Goal: Answer question/provide support

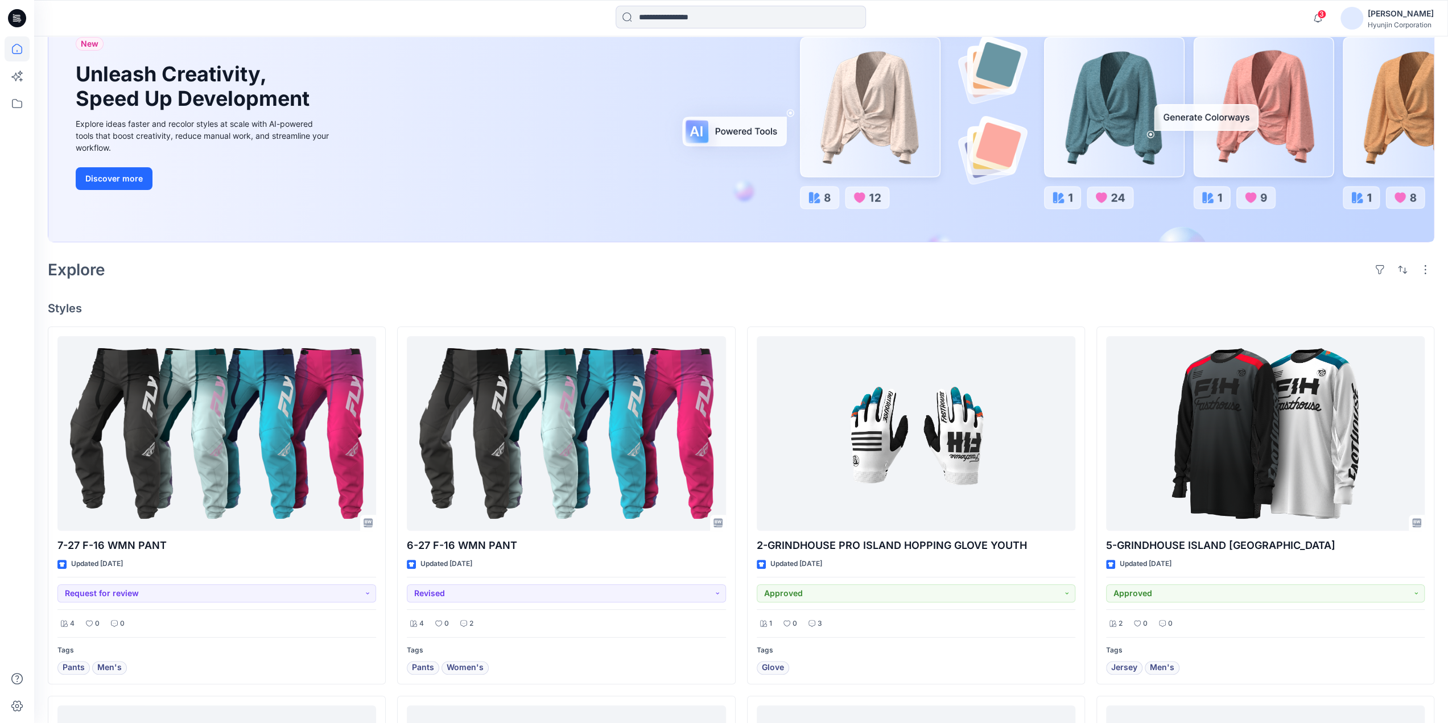
scroll to position [114, 0]
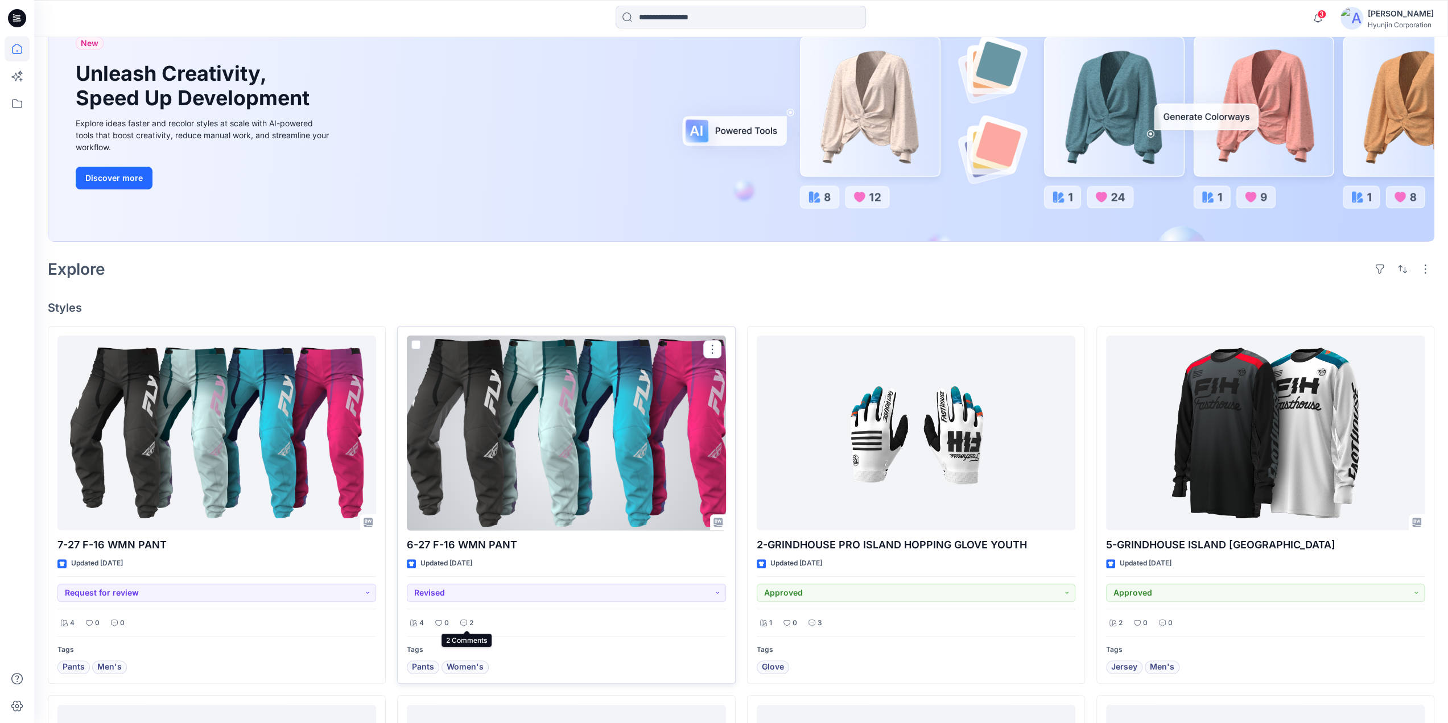
click at [470, 617] on p "2" at bounding box center [471, 623] width 4 height 12
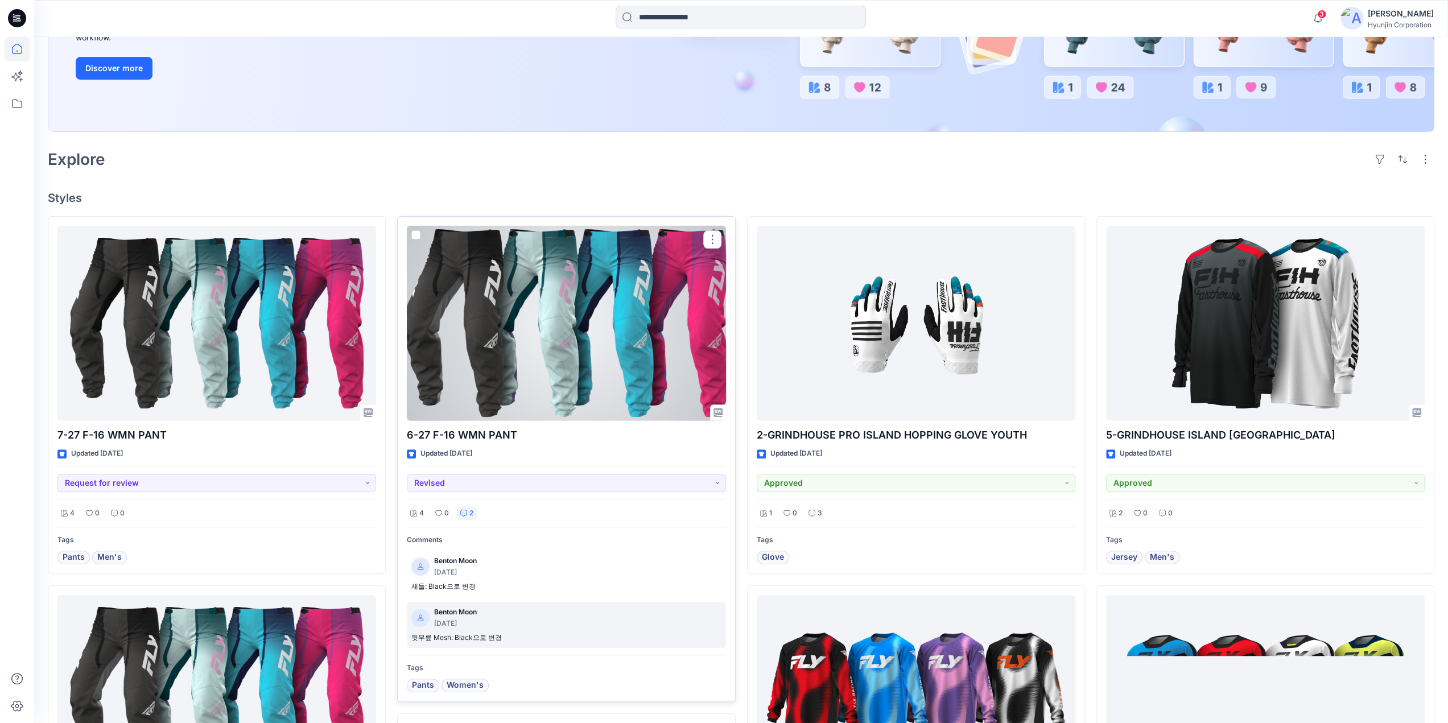
scroll to position [228, 0]
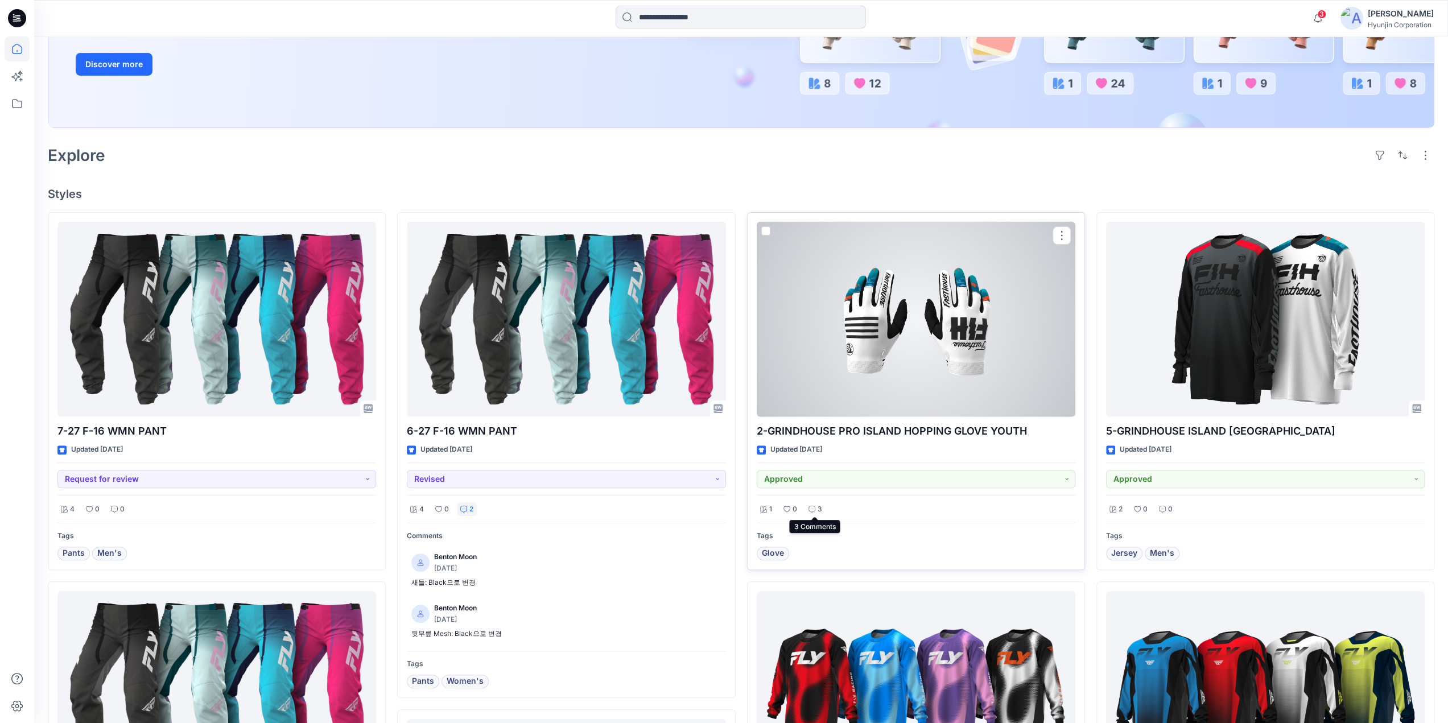
click at [821, 512] on div "3" at bounding box center [815, 509] width 20 height 14
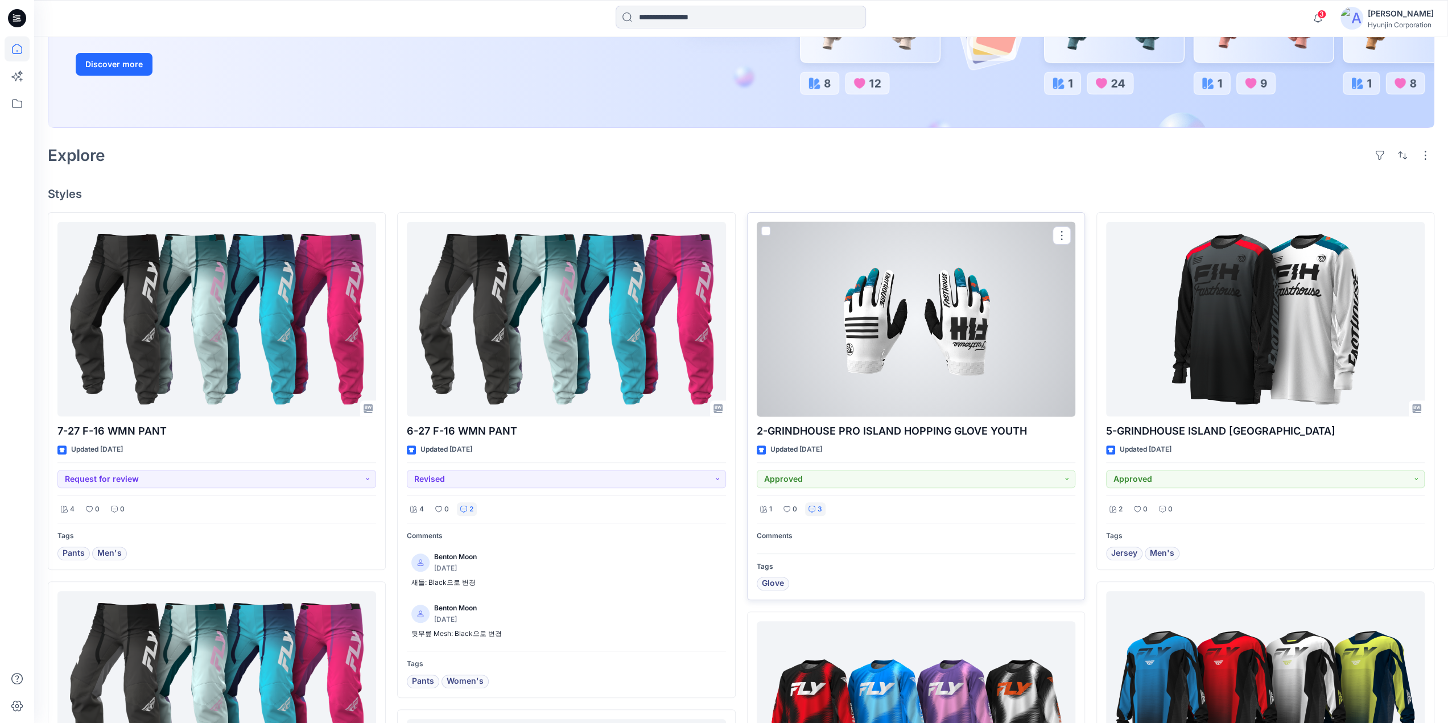
click at [816, 507] on div "3" at bounding box center [815, 509] width 20 height 14
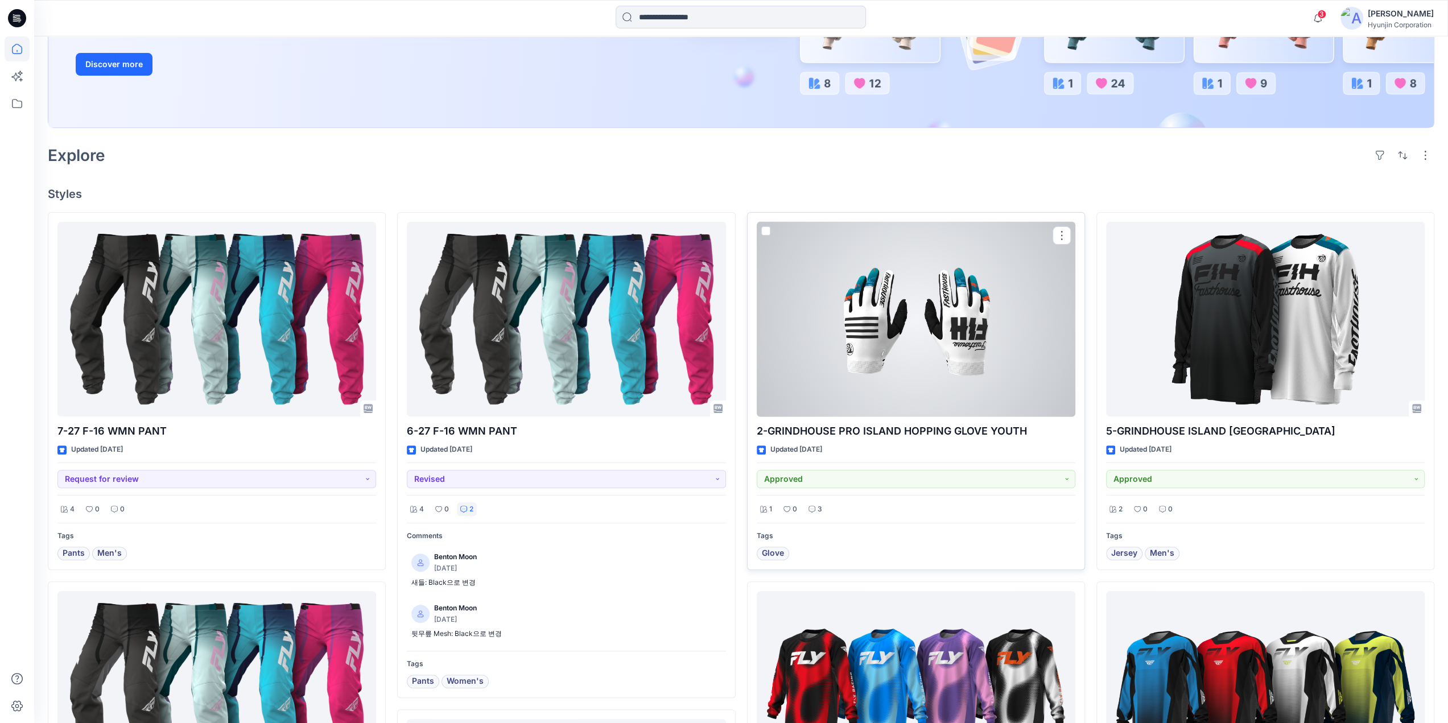
click at [816, 507] on div "3" at bounding box center [815, 509] width 20 height 14
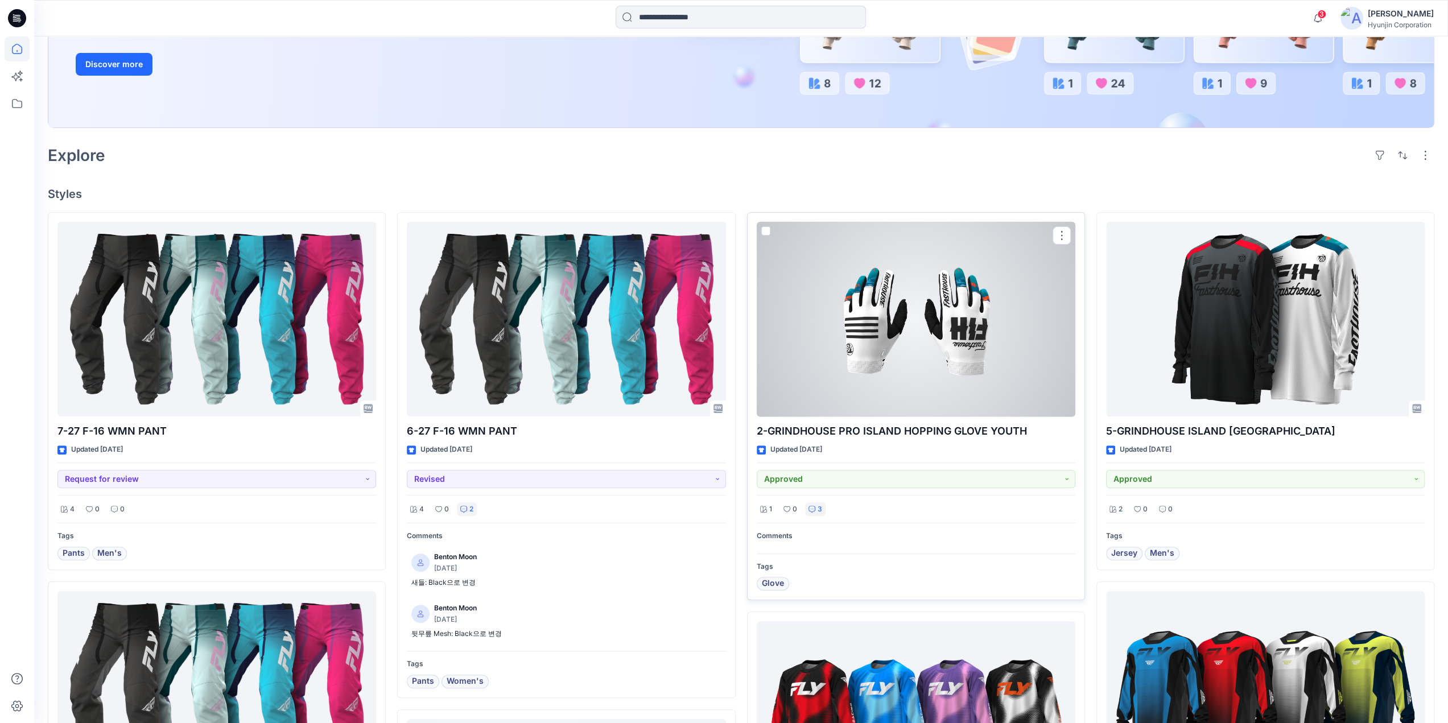
click at [816, 507] on div "3" at bounding box center [815, 509] width 20 height 14
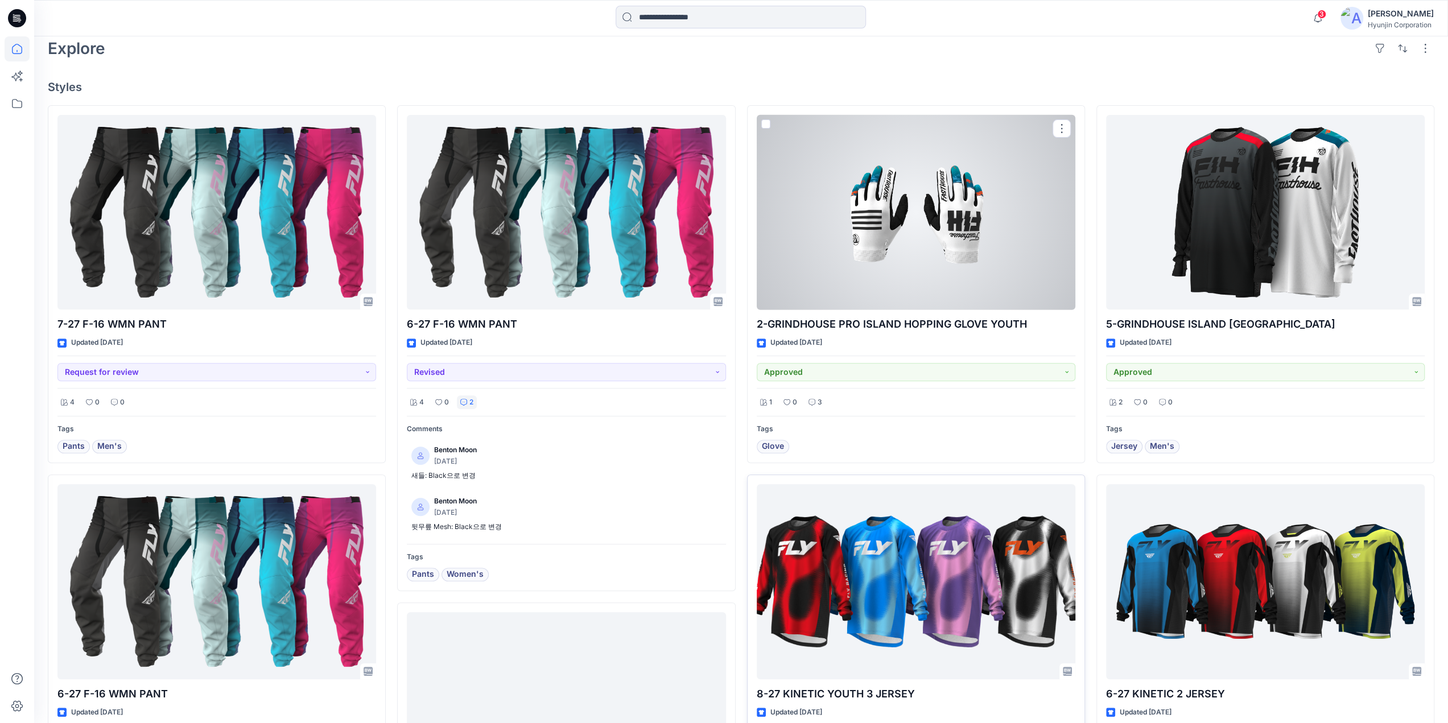
scroll to position [512, 0]
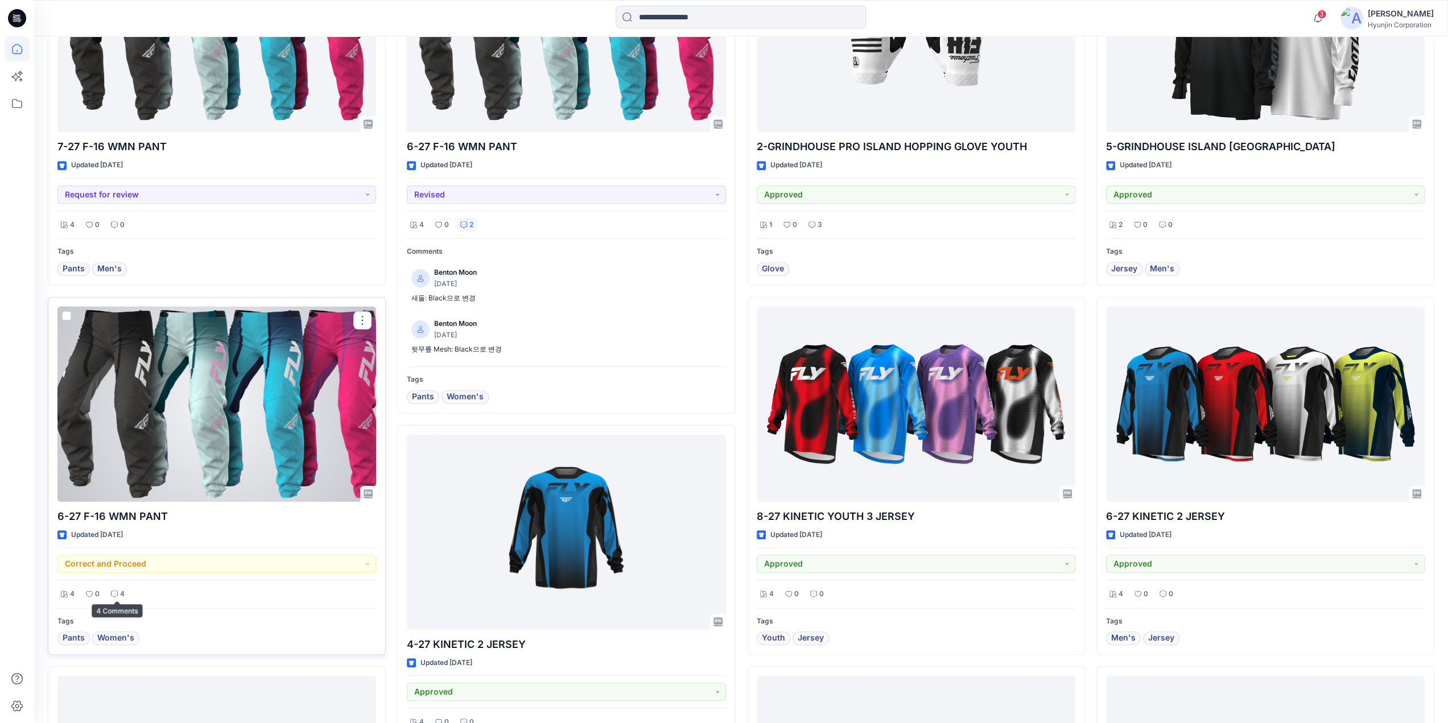
click at [120, 594] on p "4" at bounding box center [122, 594] width 5 height 12
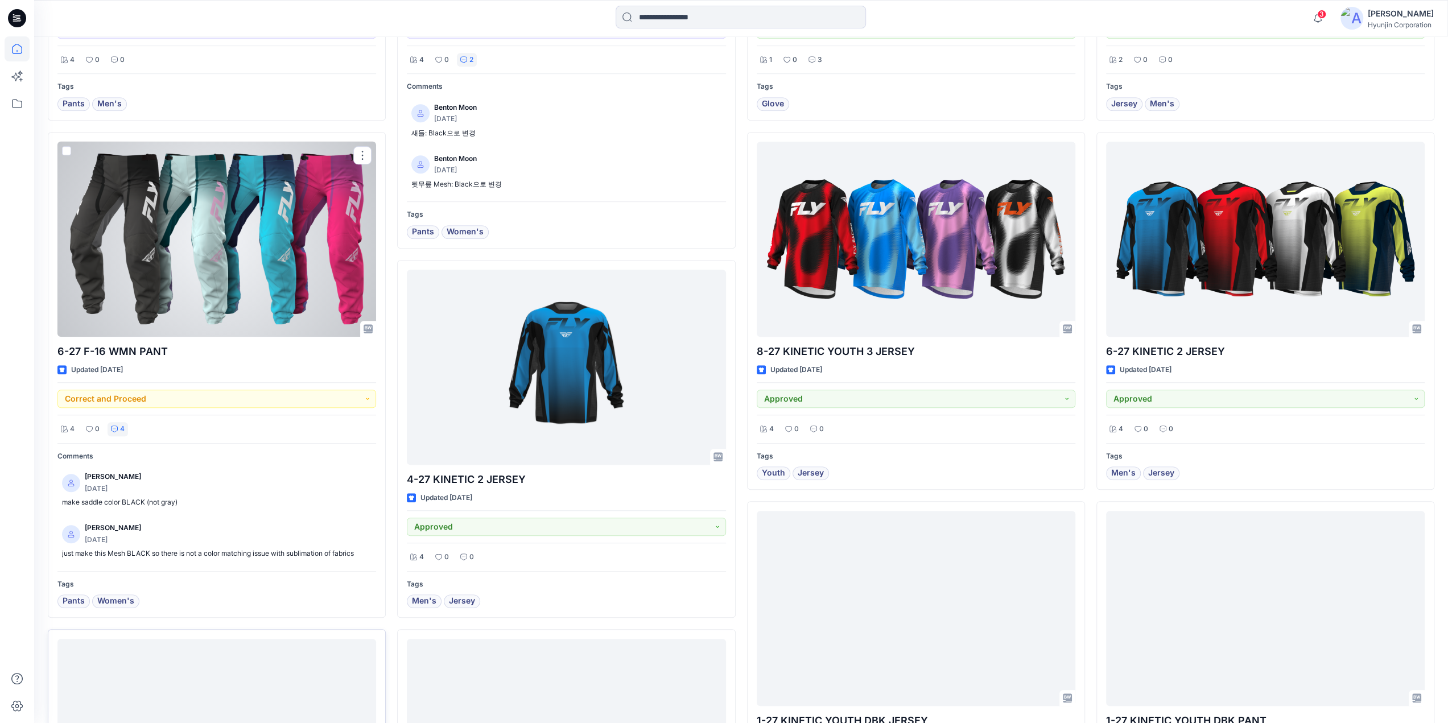
scroll to position [683, 0]
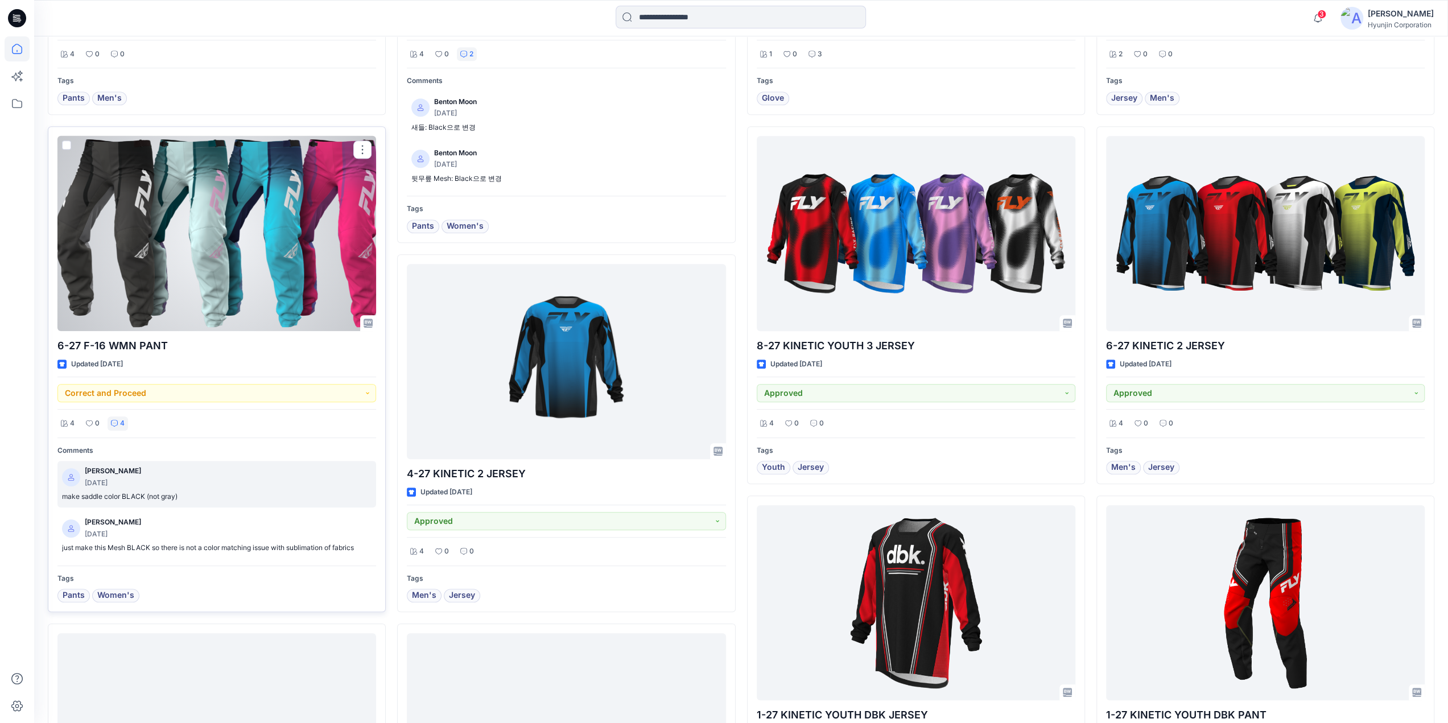
click at [216, 493] on p "make saddle color BLACK (not gray)" at bounding box center [216, 497] width 309 height 12
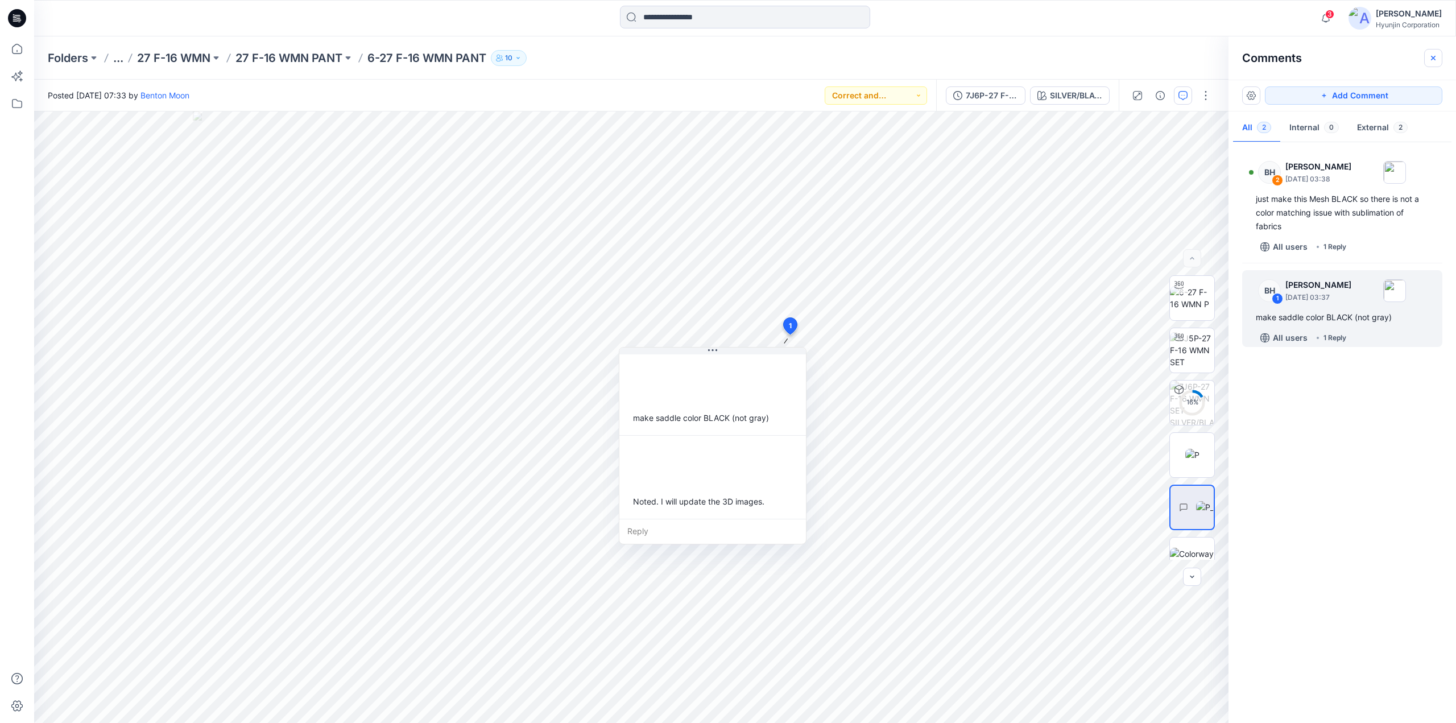
click at [1438, 57] on button "button" at bounding box center [1433, 58] width 18 height 18
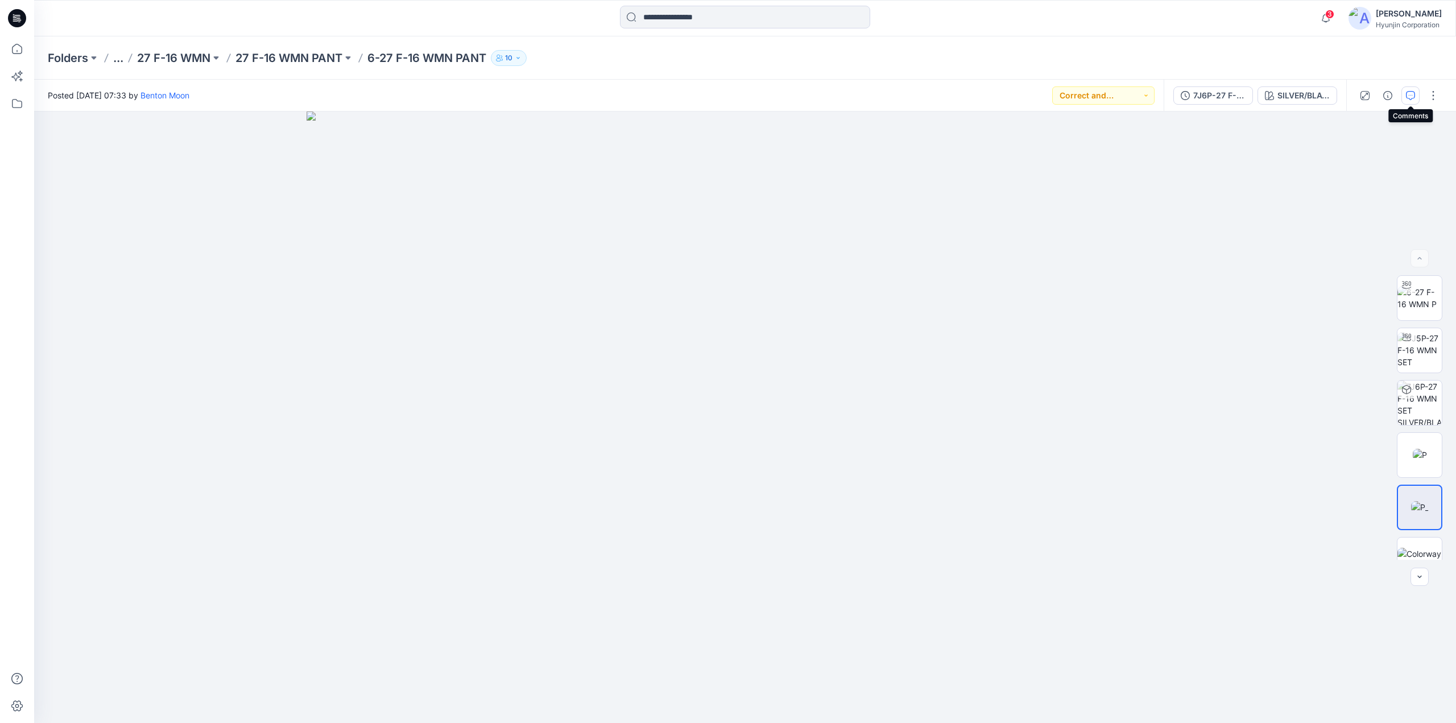
click at [1412, 99] on icon "button" at bounding box center [1410, 95] width 9 height 9
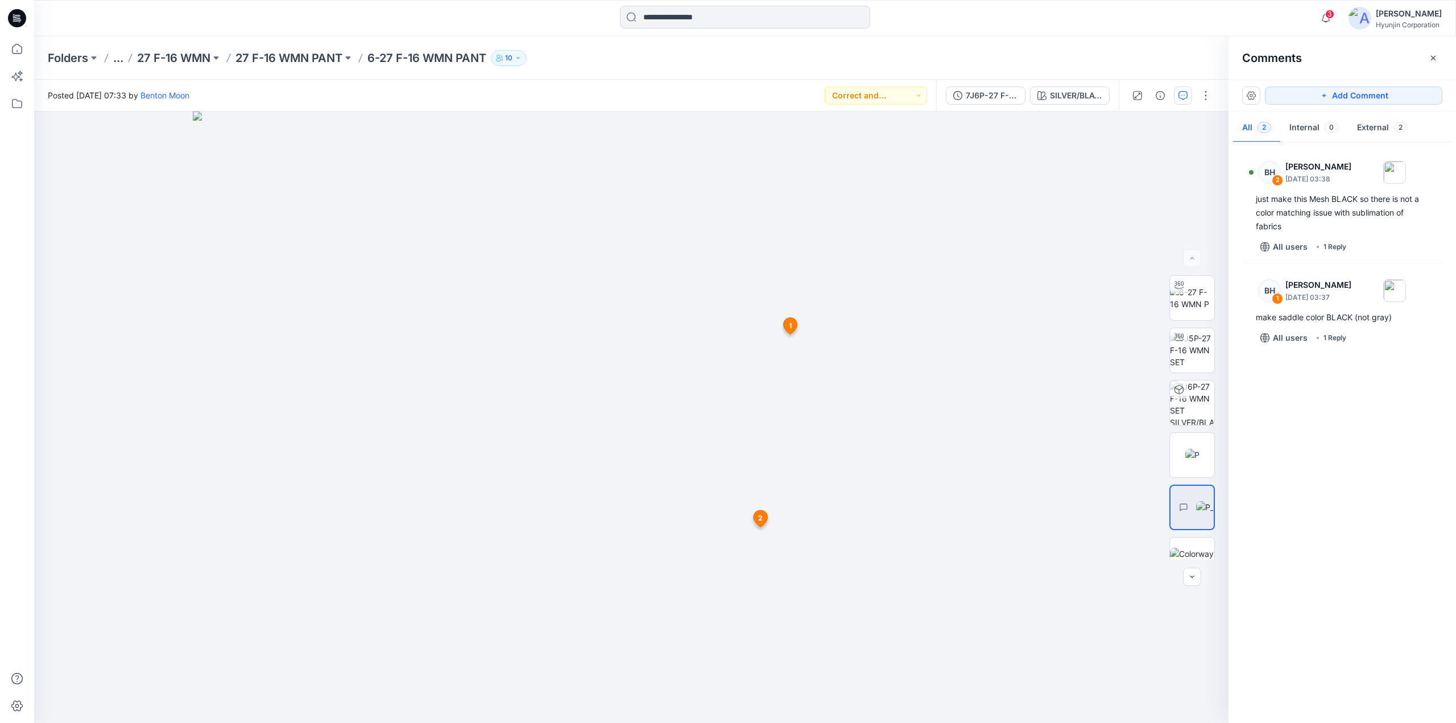
click at [18, 13] on icon at bounding box center [17, 18] width 18 height 18
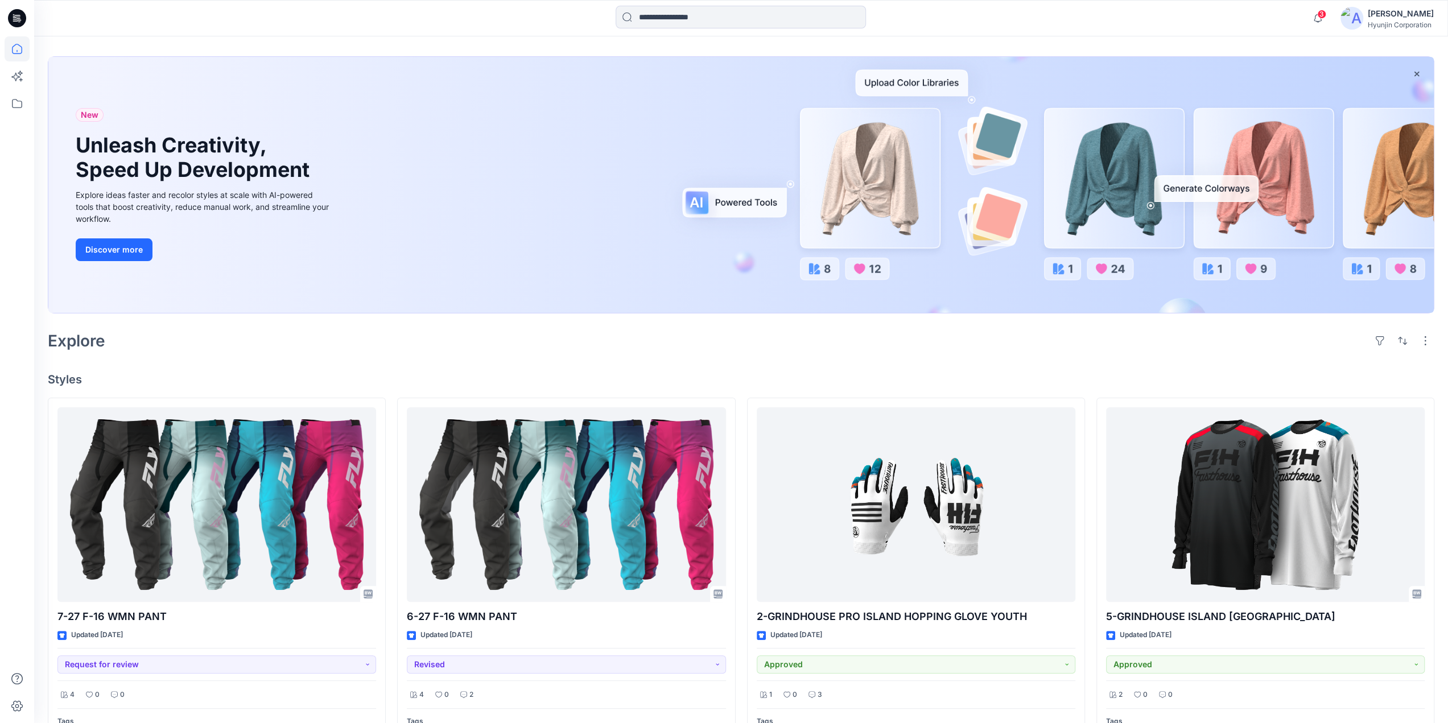
scroll to position [171, 0]
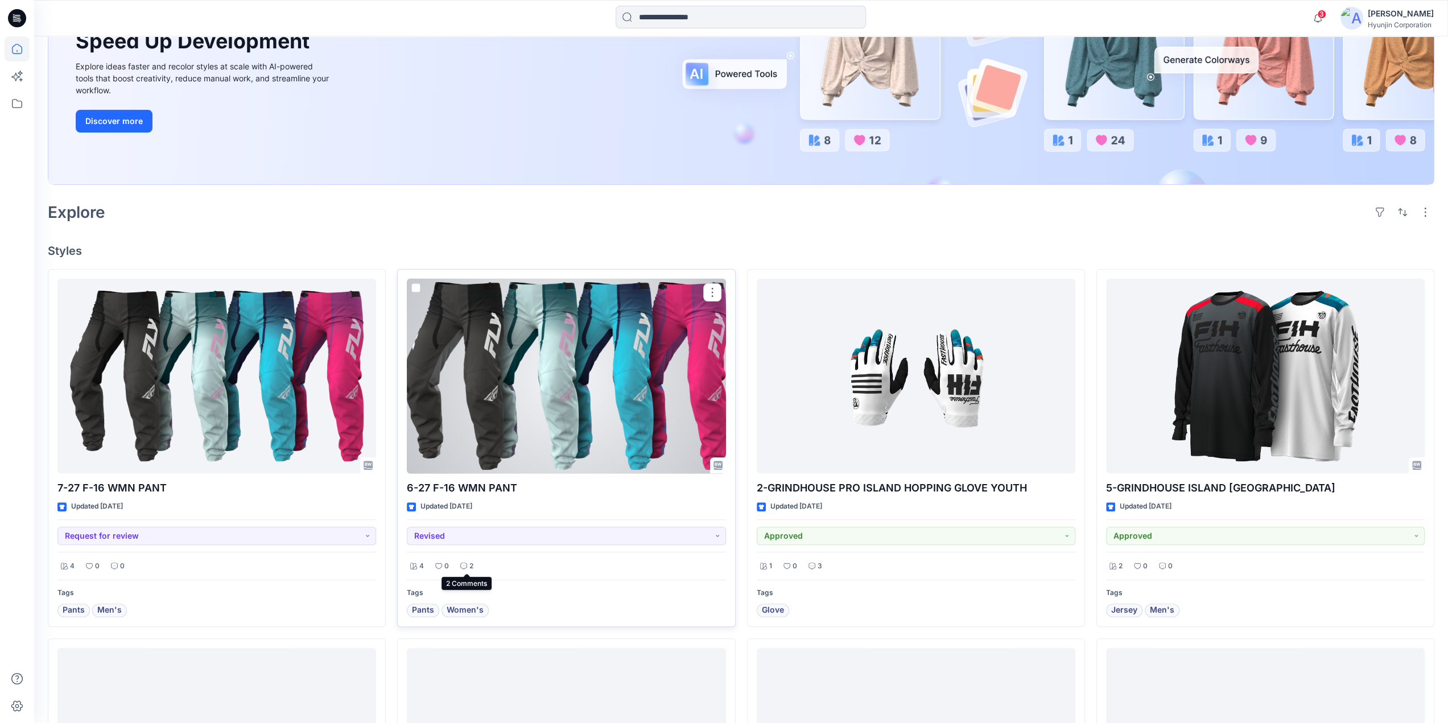
click at [470, 564] on p "2" at bounding box center [471, 566] width 4 height 12
